Goal: Download file/media

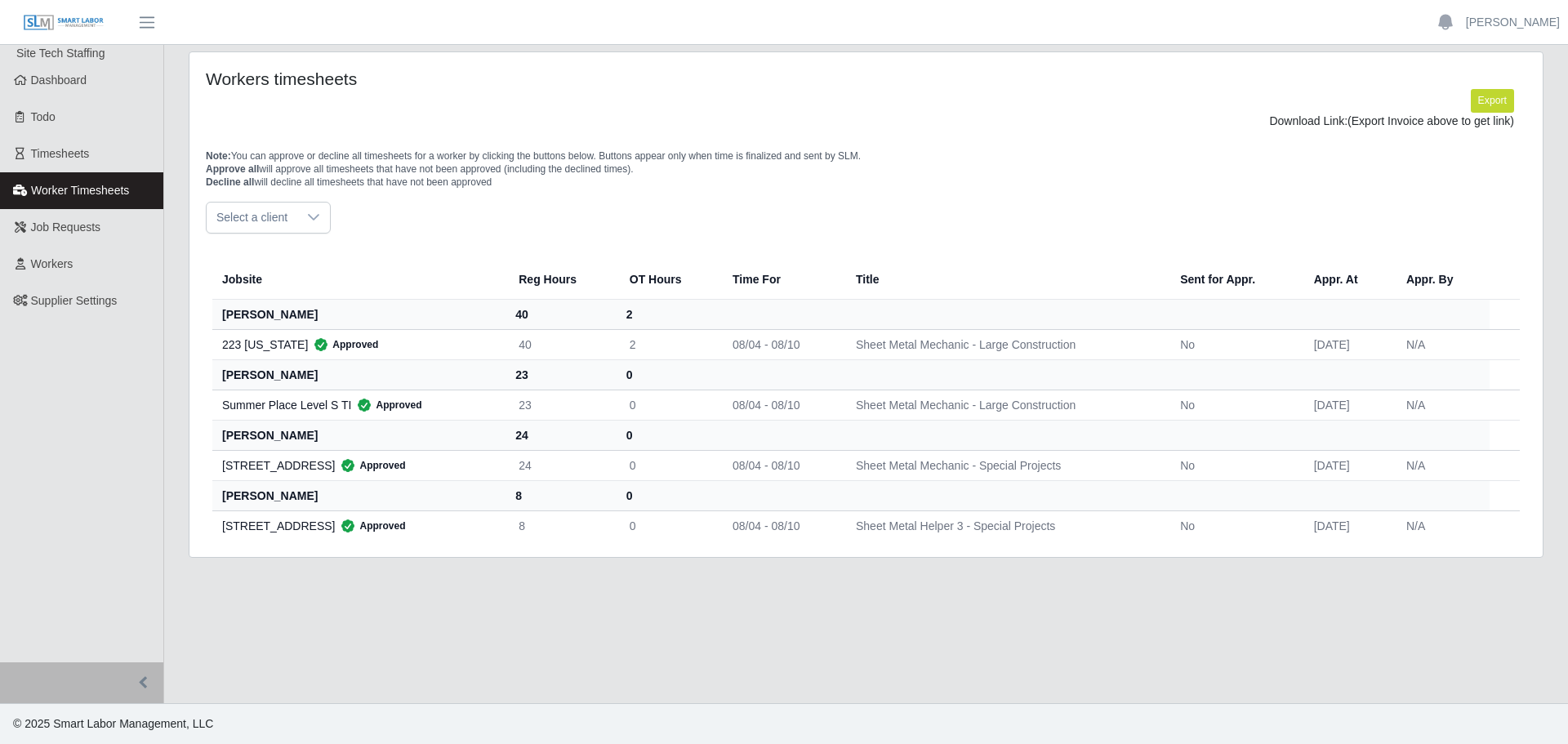
click at [515, 314] on th "40" at bounding box center [561, 314] width 111 height 31
click at [75, 157] on span "Timesheets" at bounding box center [59, 153] width 59 height 13
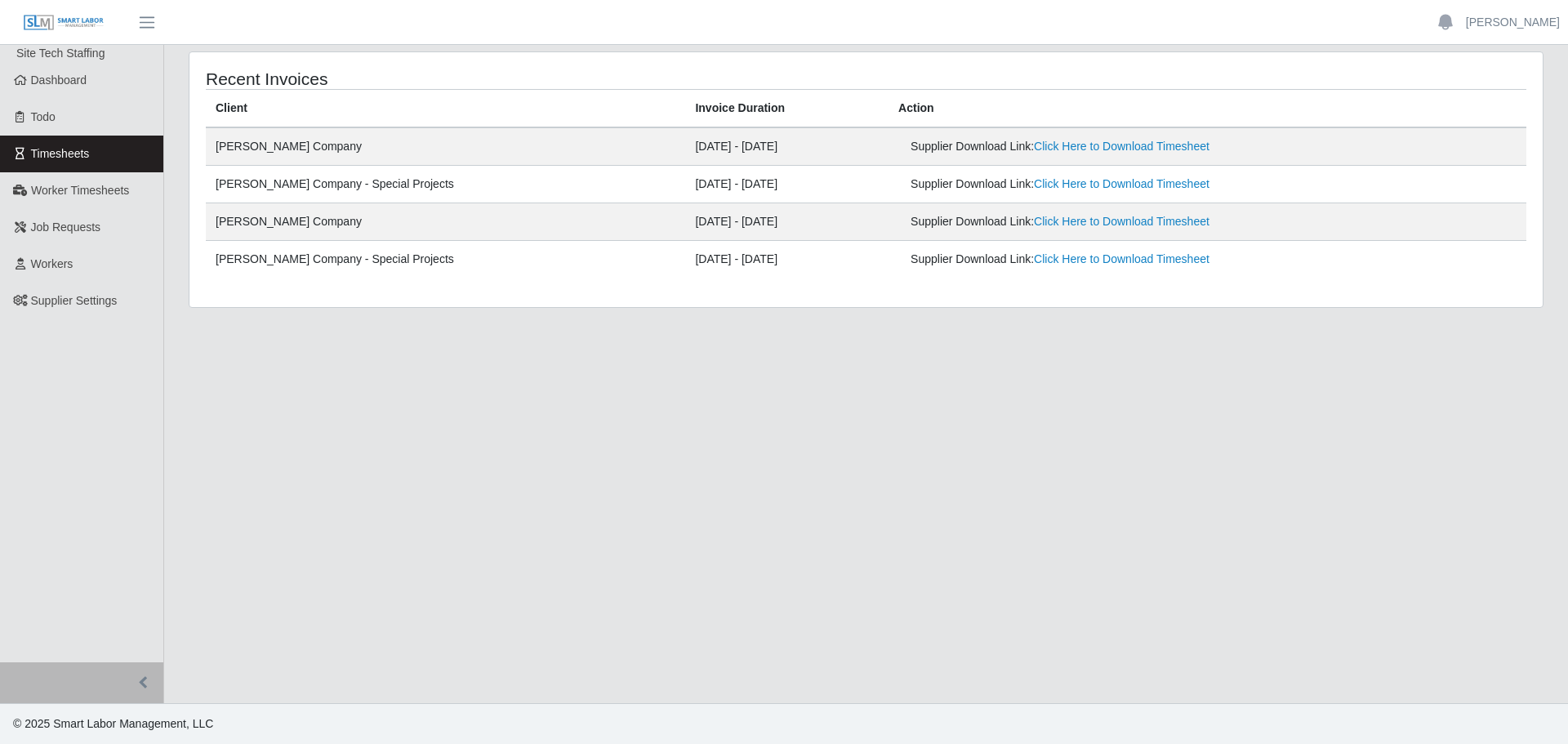
click at [1028, 175] on td "Supplier Download Link: Click Here to Download Timesheet" at bounding box center [1207, 184] width 638 height 38
click at [1034, 151] on link "Click Here to Download Timesheet" at bounding box center [1121, 146] width 176 height 13
click at [1034, 183] on link "Click Here to Download Timesheet" at bounding box center [1121, 184] width 176 height 13
click at [1084, 189] on link "Click Here to Download Timesheet" at bounding box center [1121, 184] width 176 height 13
